Goal: Information Seeking & Learning: Learn about a topic

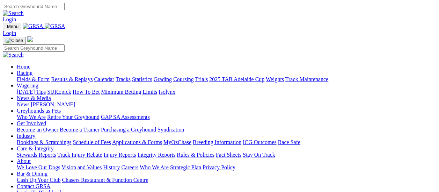
click at [82, 76] on link "Results & Replays" at bounding box center [72, 79] width 42 height 6
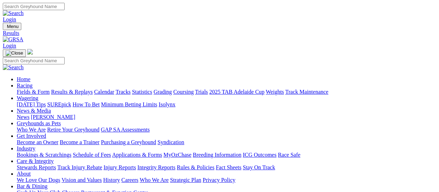
scroll to position [70, 0]
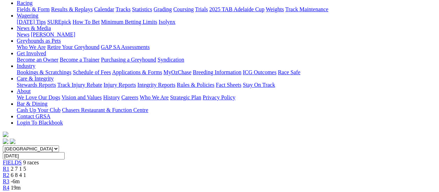
scroll to position [70, 0]
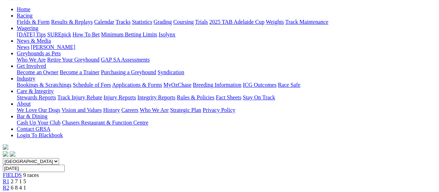
click at [9, 184] on span "R2" at bounding box center [6, 187] width 7 height 6
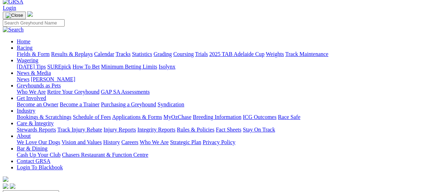
scroll to position [35, 0]
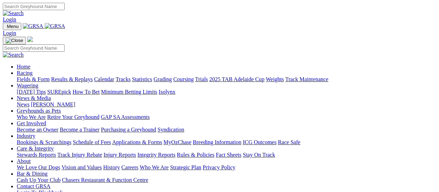
click at [36, 76] on link "Fields & Form" at bounding box center [33, 79] width 33 height 6
click at [38, 76] on link "Fields & Form" at bounding box center [33, 79] width 33 height 6
click at [78, 76] on link "Results & Replays" at bounding box center [72, 79] width 42 height 6
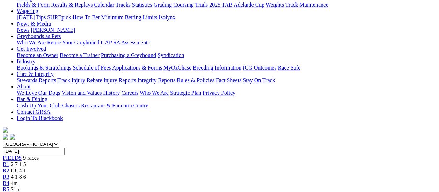
scroll to position [70, 0]
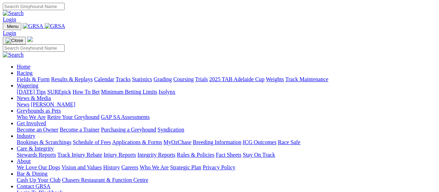
click at [33, 76] on link "Fields & Form" at bounding box center [33, 79] width 33 height 6
